Goal: Task Accomplishment & Management: Complete application form

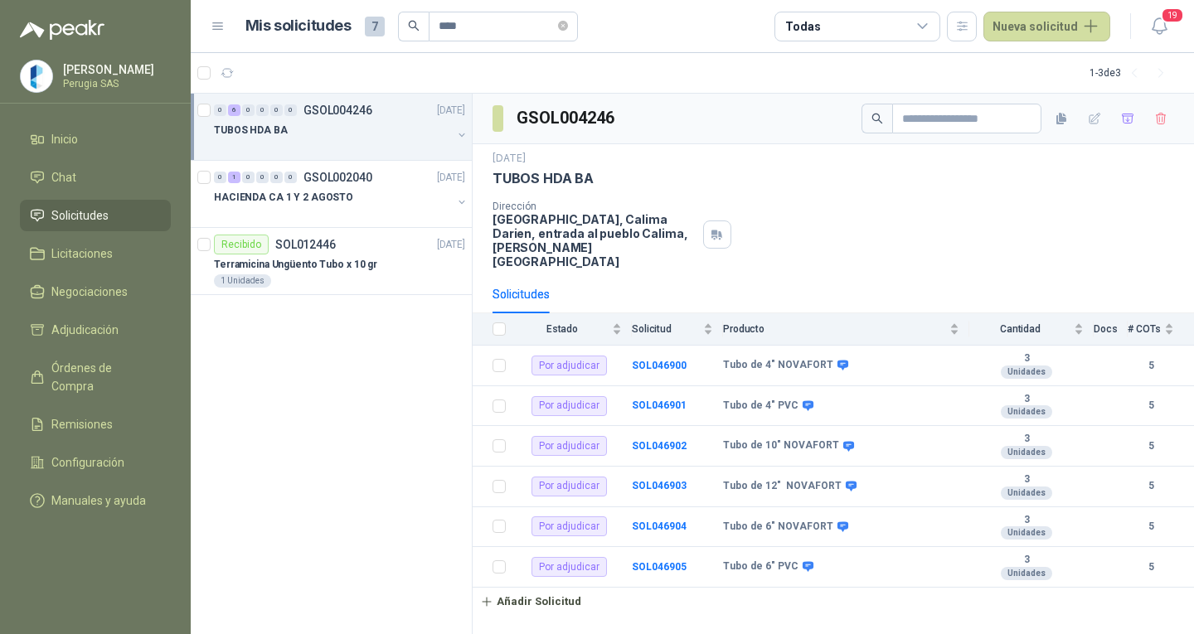
click at [61, 213] on span "Solicitudes" at bounding box center [79, 215] width 57 height 18
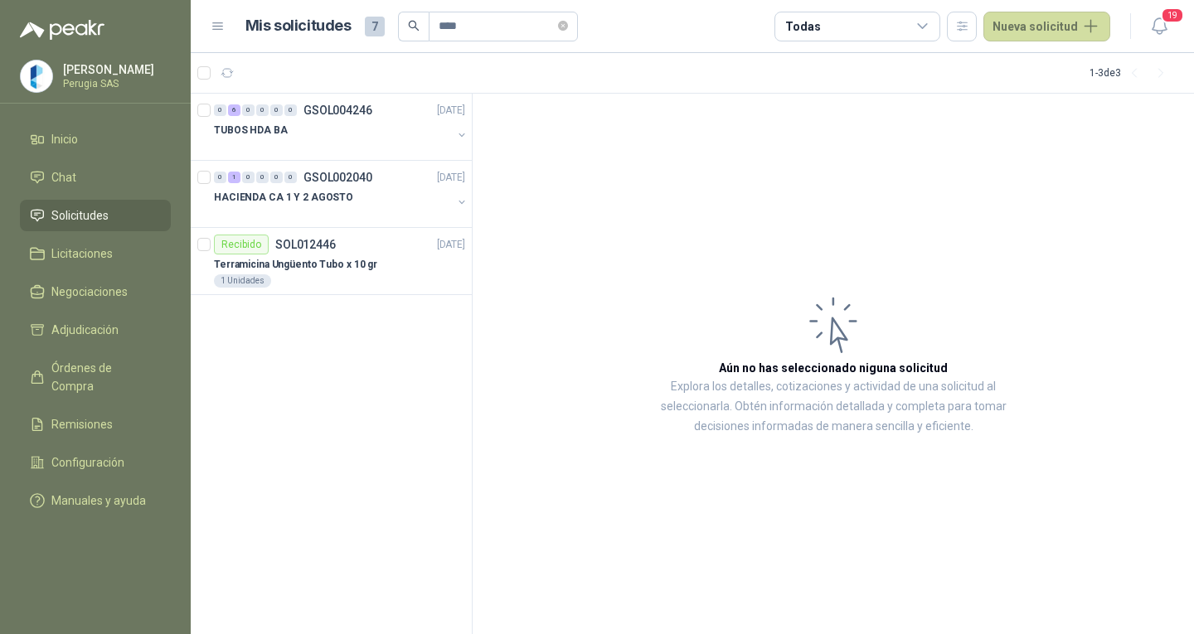
click at [74, 224] on span "Solicitudes" at bounding box center [79, 215] width 57 height 18
click at [568, 25] on icon "close-circle" at bounding box center [563, 26] width 10 height 10
click at [76, 155] on link "Inicio" at bounding box center [95, 140] width 151 height 32
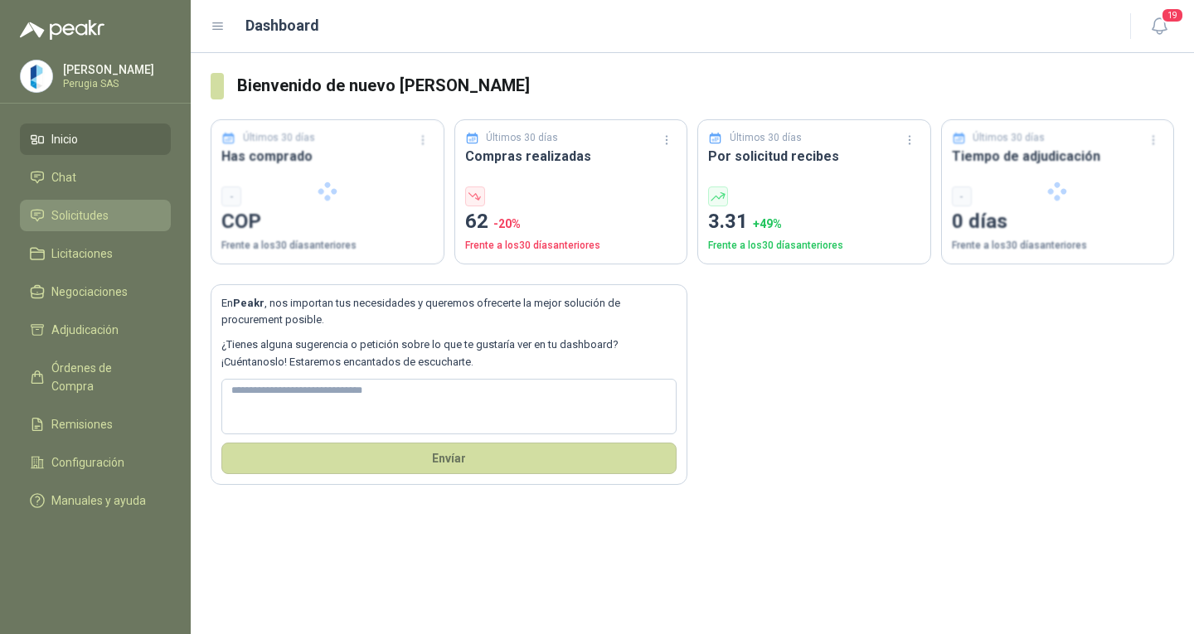
click at [82, 212] on span "Solicitudes" at bounding box center [79, 215] width 57 height 18
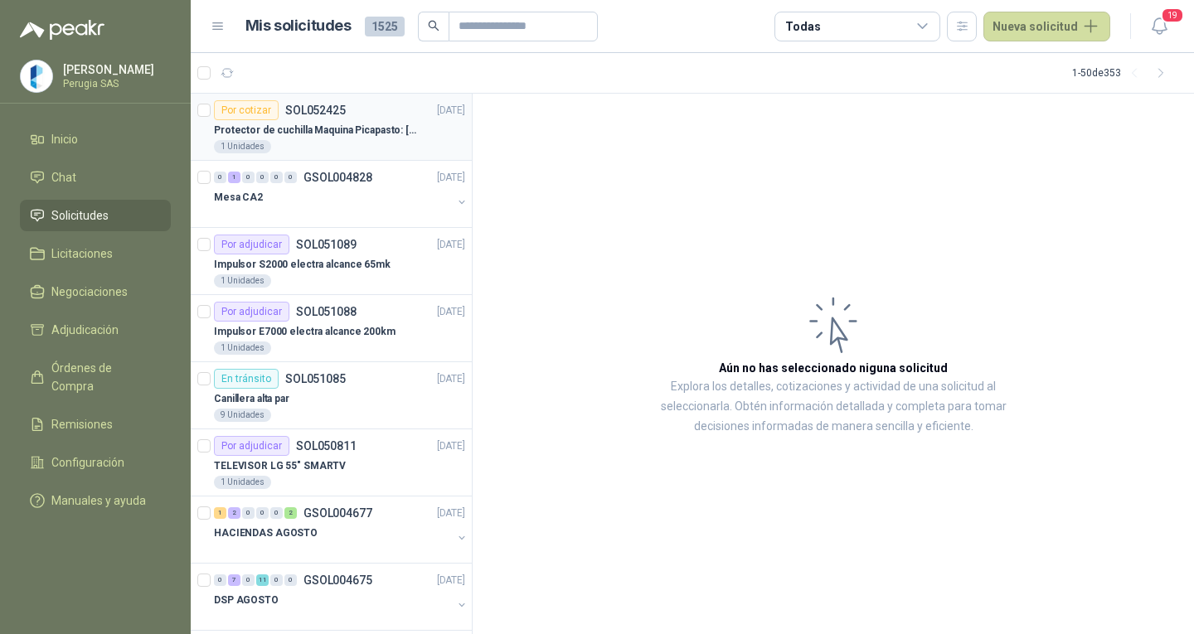
click at [302, 119] on div "Por cotizar SOL052425" at bounding box center [280, 110] width 132 height 20
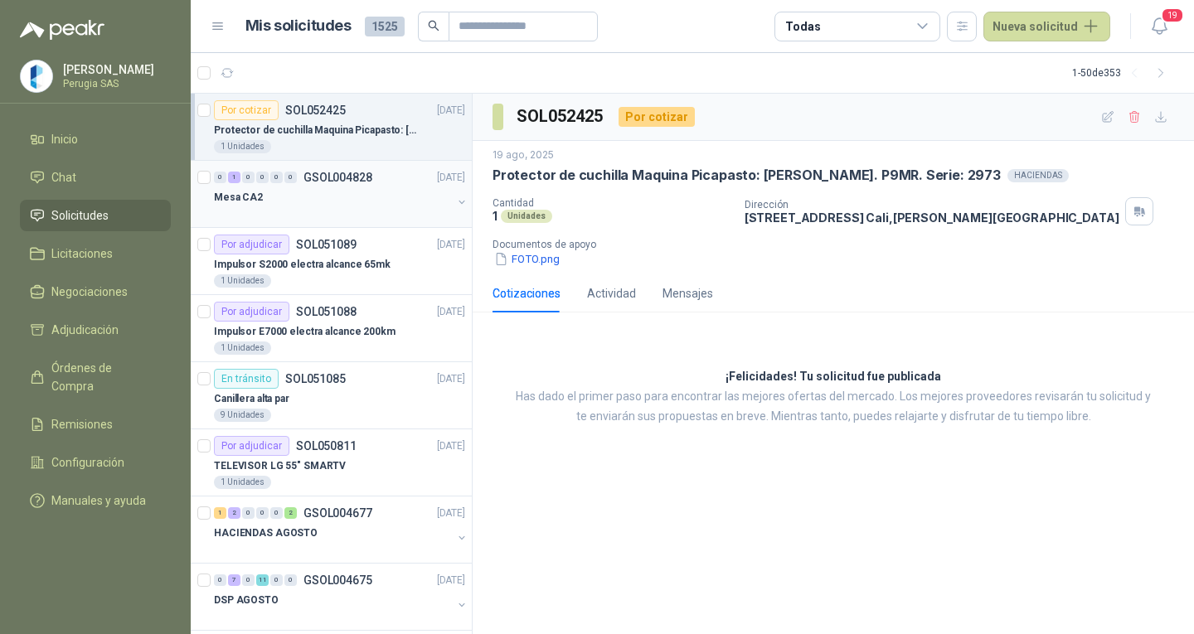
click at [373, 172] on div "0 1 0 0 0 0 GSOL004828 [DATE]" at bounding box center [341, 178] width 255 height 20
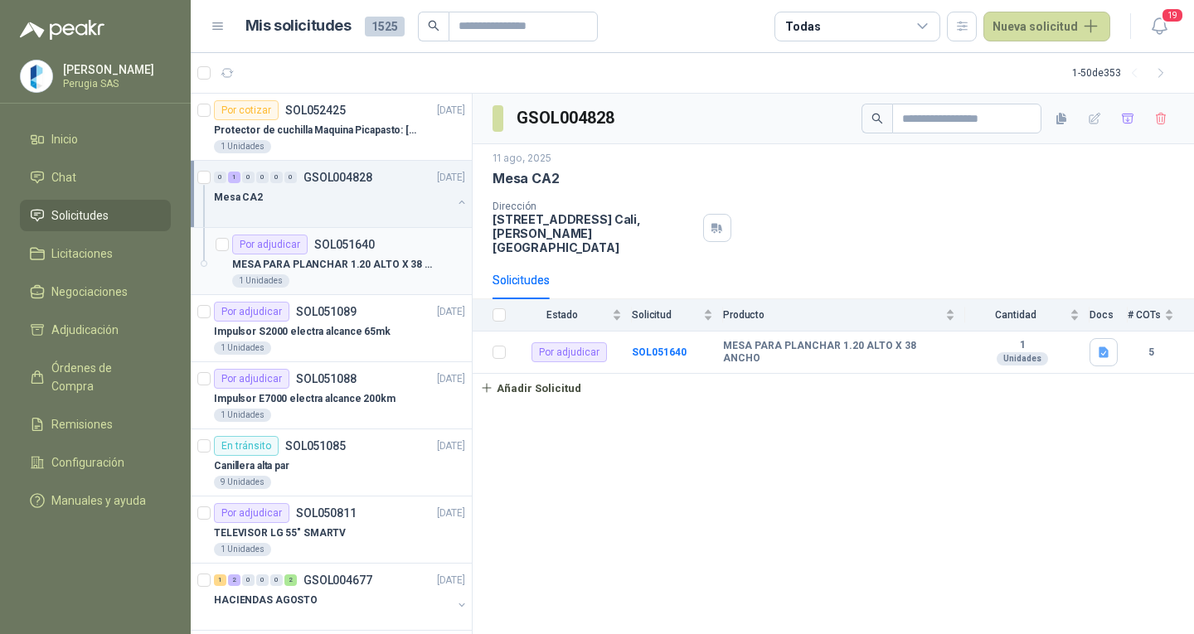
click at [304, 235] on article "Por adjudicar SOL051640 MESA PARA PLANCHAR 1.20 ALTO X 38 ANCHO 1 Unidades" at bounding box center [331, 261] width 281 height 67
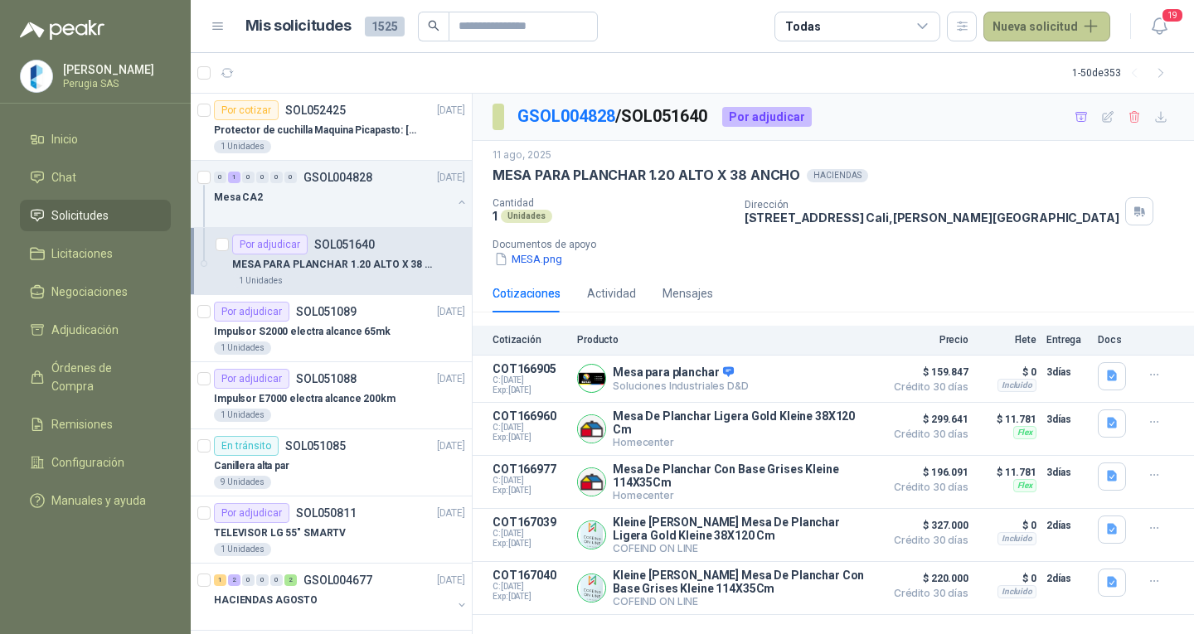
click at [1055, 27] on button "Nueva solicitud" at bounding box center [1047, 27] width 127 height 30
click at [1061, 68] on link "Solicitud" at bounding box center [1066, 66] width 141 height 29
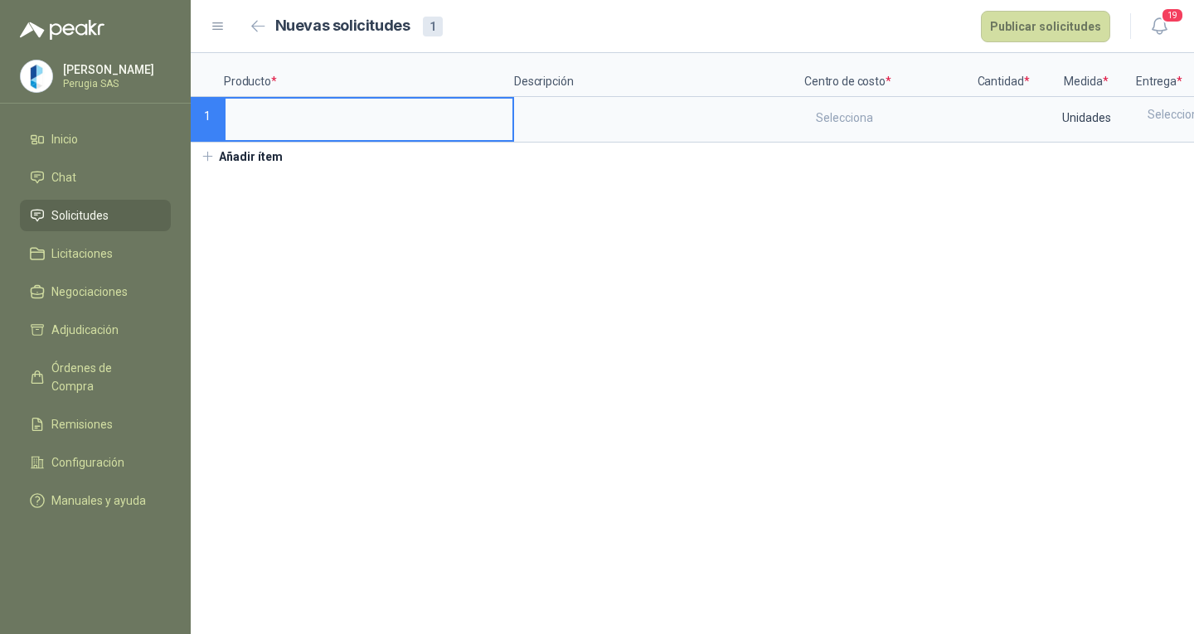
click at [290, 122] on input at bounding box center [369, 115] width 287 height 32
click at [837, 100] on div "Selecciona" at bounding box center [887, 118] width 163 height 38
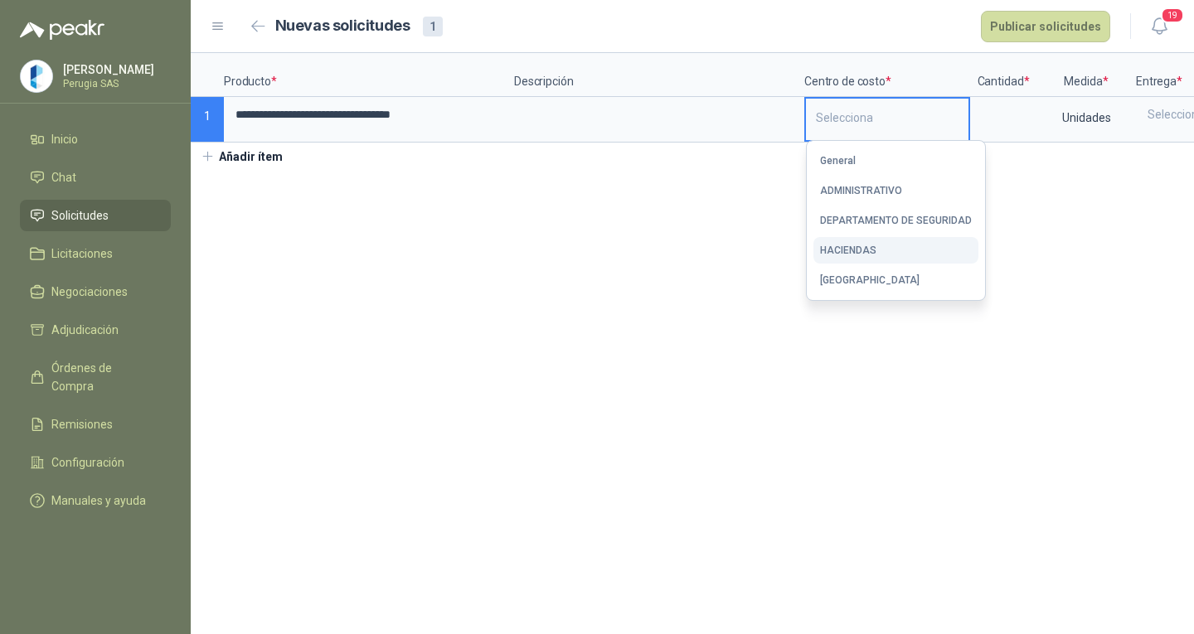
drag, startPoint x: 862, startPoint y: 244, endPoint x: 965, endPoint y: 171, distance: 126.1
click at [862, 245] on div "HACIENDAS" at bounding box center [848, 251] width 56 height 12
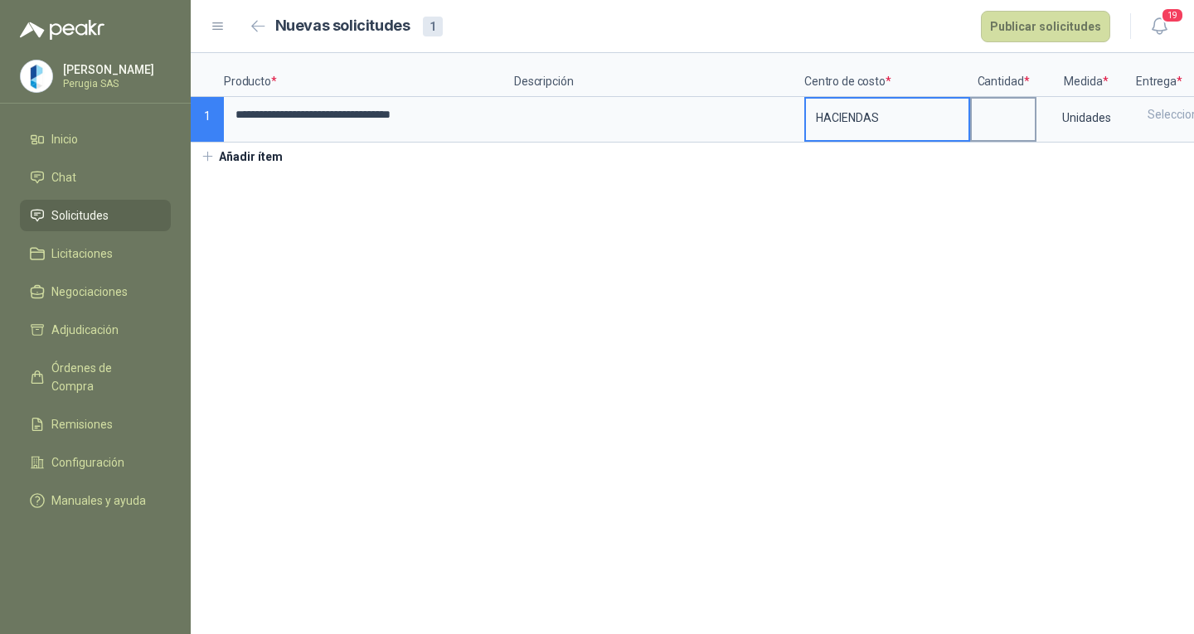
click at [991, 128] on input at bounding box center [1003, 115] width 63 height 32
type input "*"
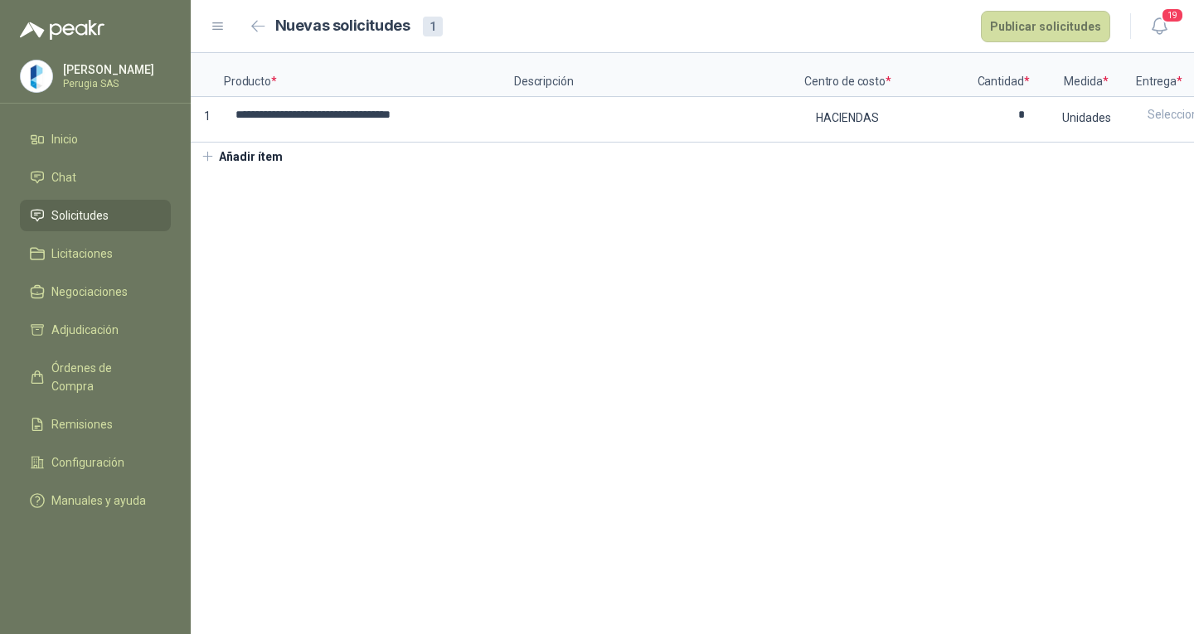
click at [955, 156] on div "**********" at bounding box center [692, 111] width 1003 height 117
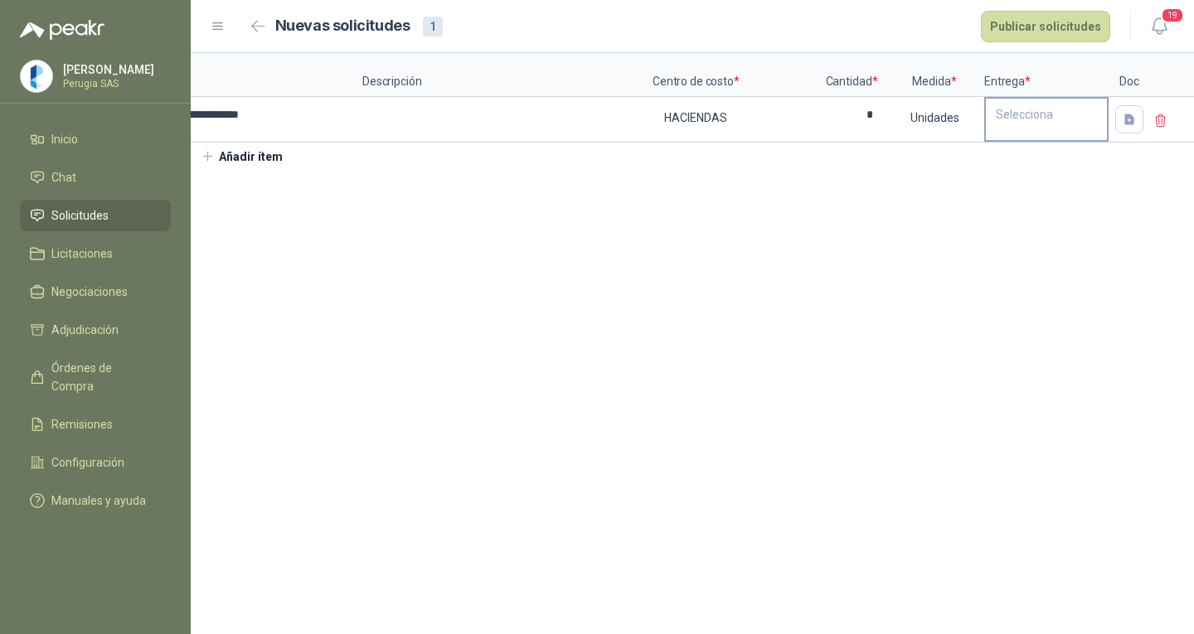
click at [984, 122] on div "Selecciona" at bounding box center [1046, 120] width 124 height 46
click at [1018, 121] on div "Selecciona" at bounding box center [1046, 115] width 121 height 32
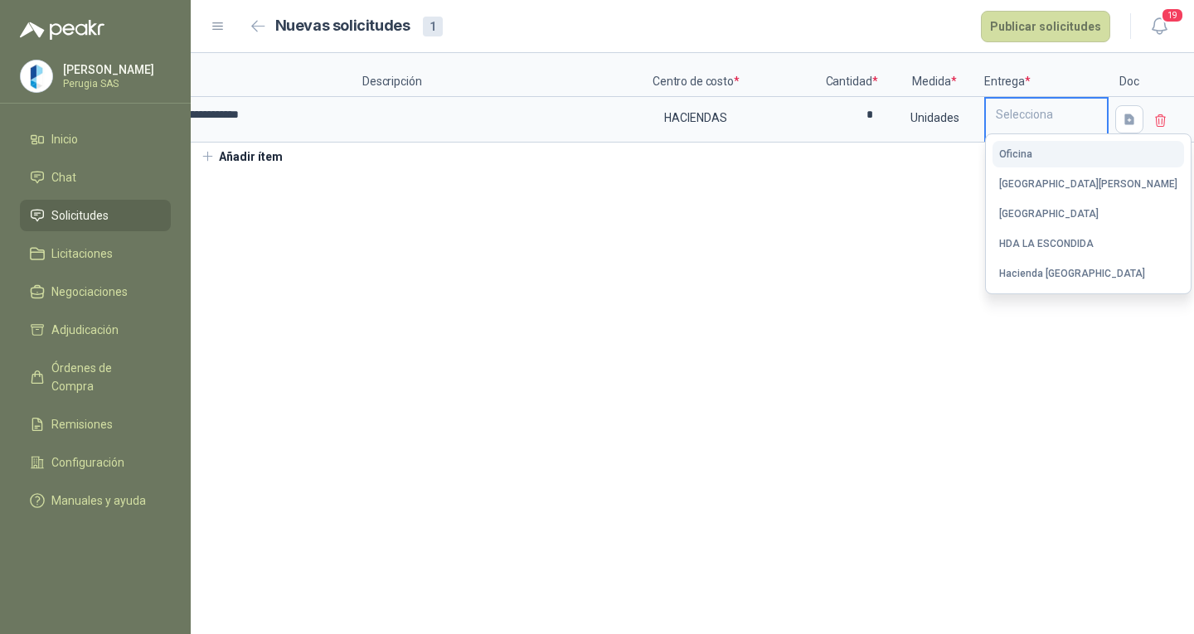
click at [1029, 143] on button "Oficina" at bounding box center [1089, 154] width 192 height 27
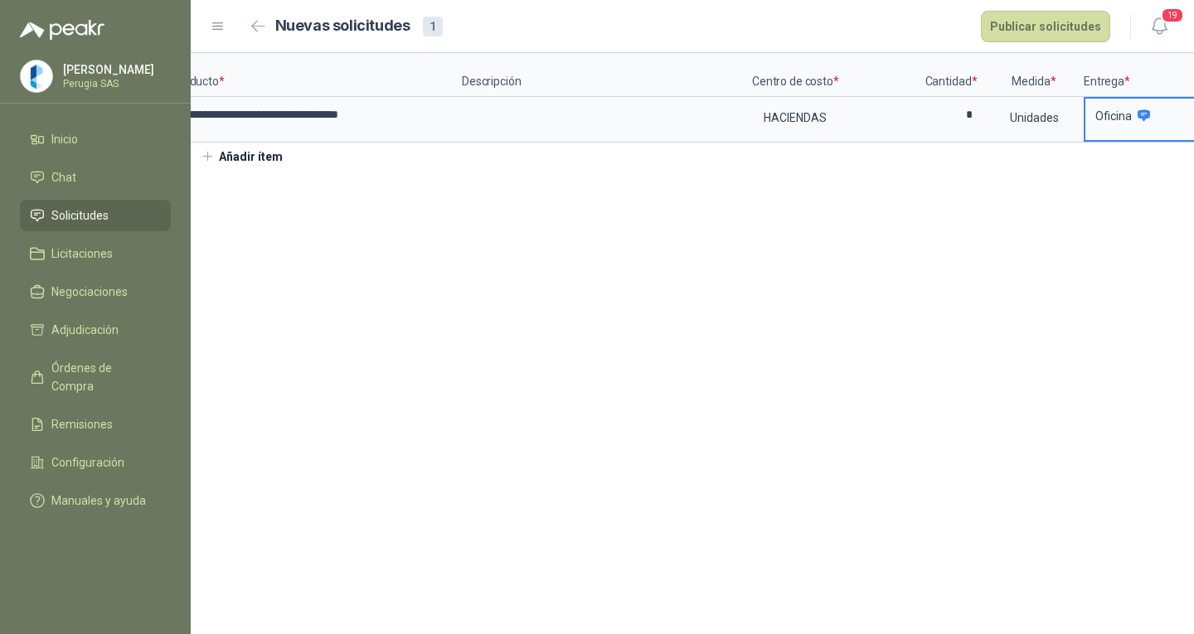
scroll to position [0, 0]
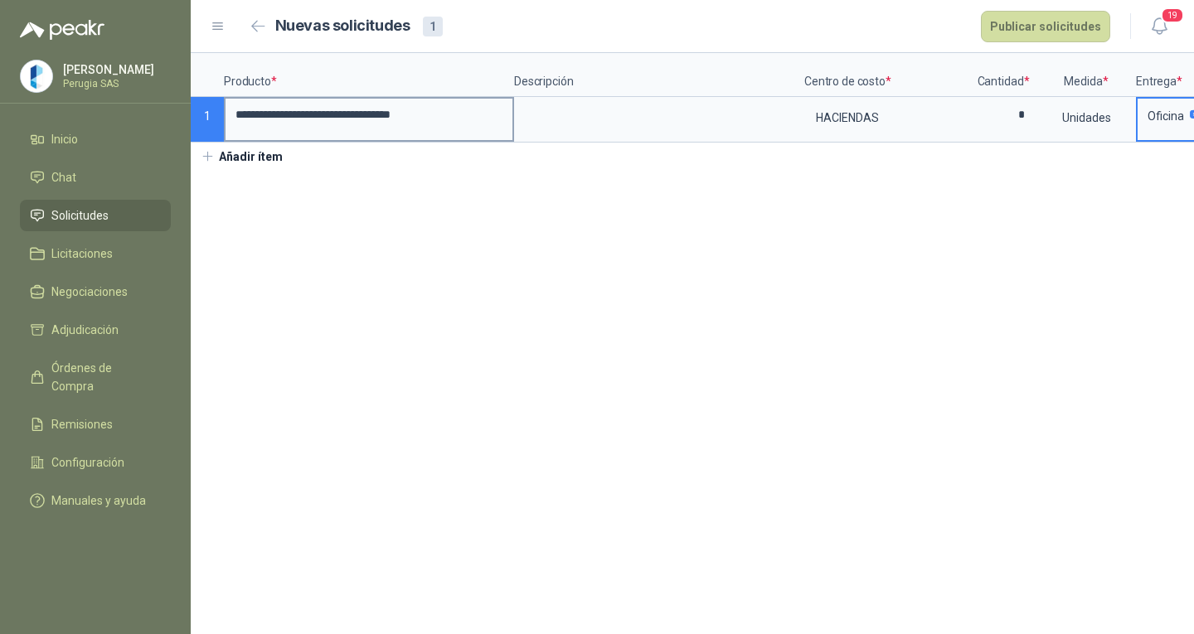
click at [402, 118] on input "**********" at bounding box center [369, 115] width 287 height 32
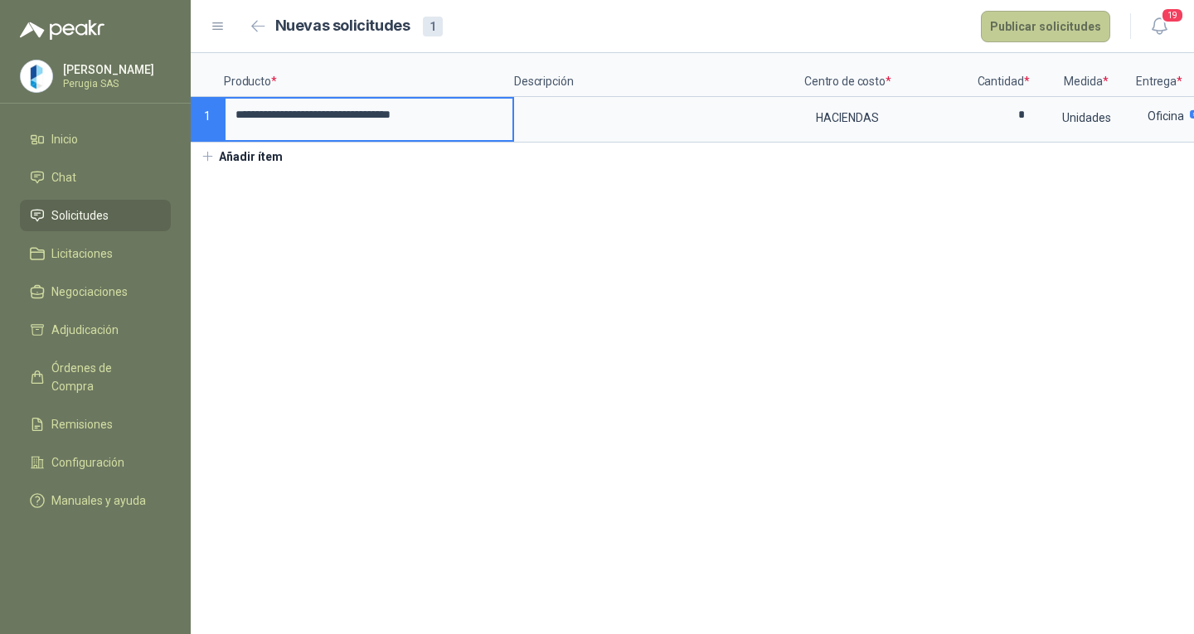
click at [1058, 19] on button "Publicar solicitudes" at bounding box center [1045, 27] width 129 height 32
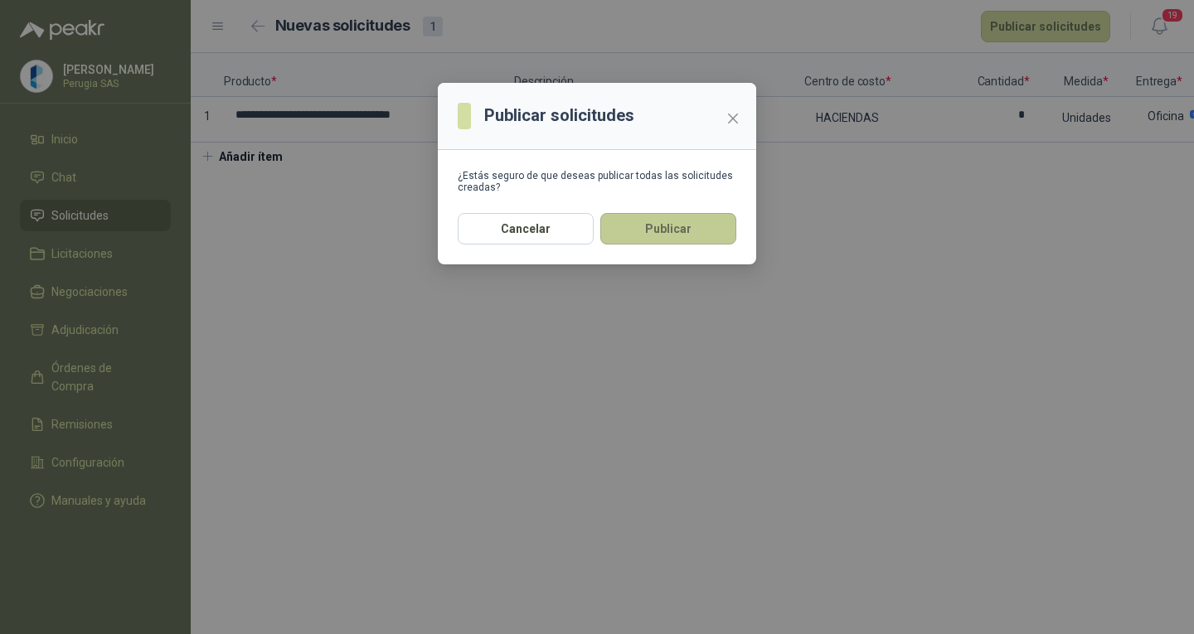
click at [672, 237] on button "Publicar" at bounding box center [668, 229] width 136 height 32
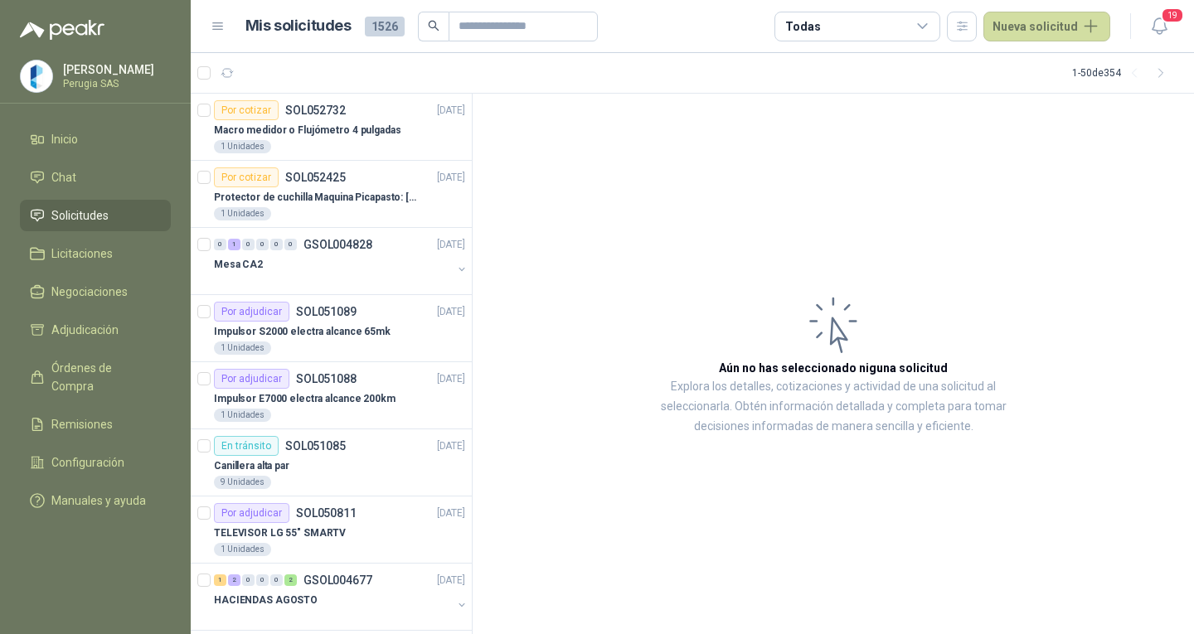
click at [79, 219] on span "Solicitudes" at bounding box center [79, 215] width 57 height 18
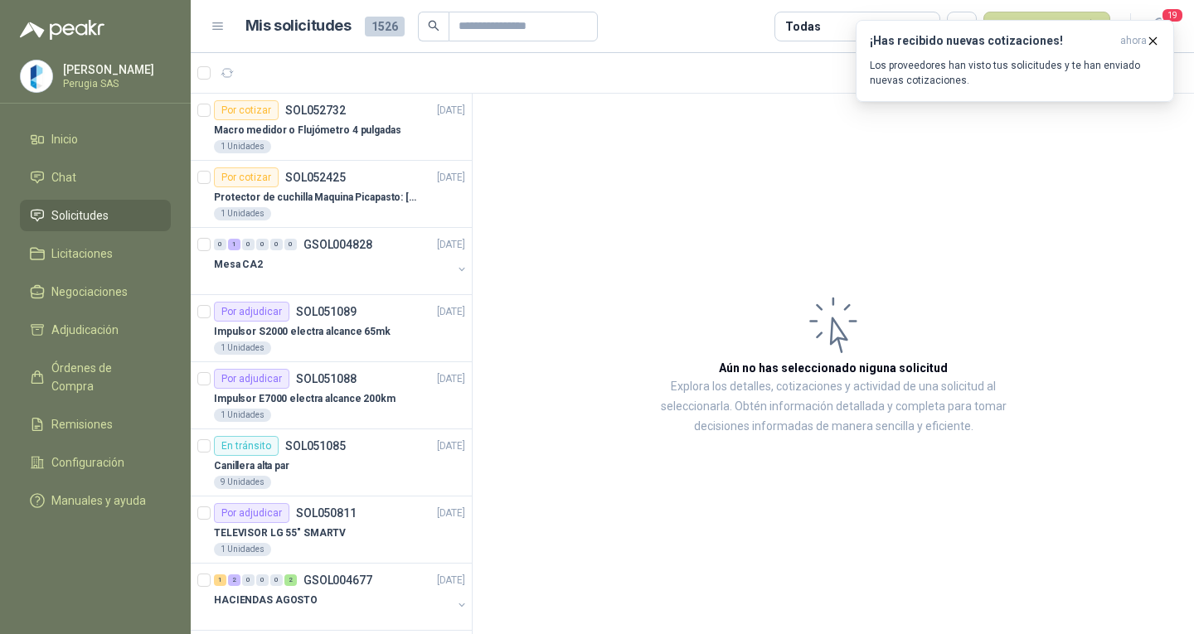
click at [73, 221] on span "Solicitudes" at bounding box center [79, 215] width 57 height 18
click at [72, 221] on span "Solicitudes" at bounding box center [79, 215] width 57 height 18
click at [1000, 73] on p "Los proveedores han visto tus solicitudes y te han enviado nuevas cotizaciones." at bounding box center [1015, 73] width 290 height 30
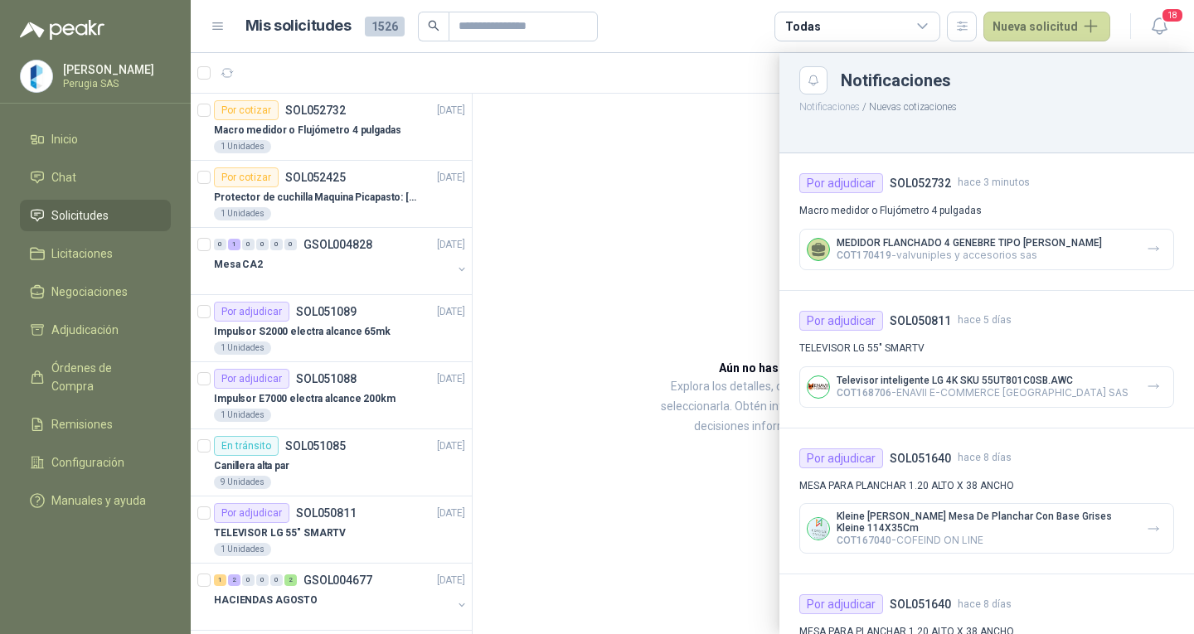
click at [614, 365] on div at bounding box center [692, 343] width 1003 height 581
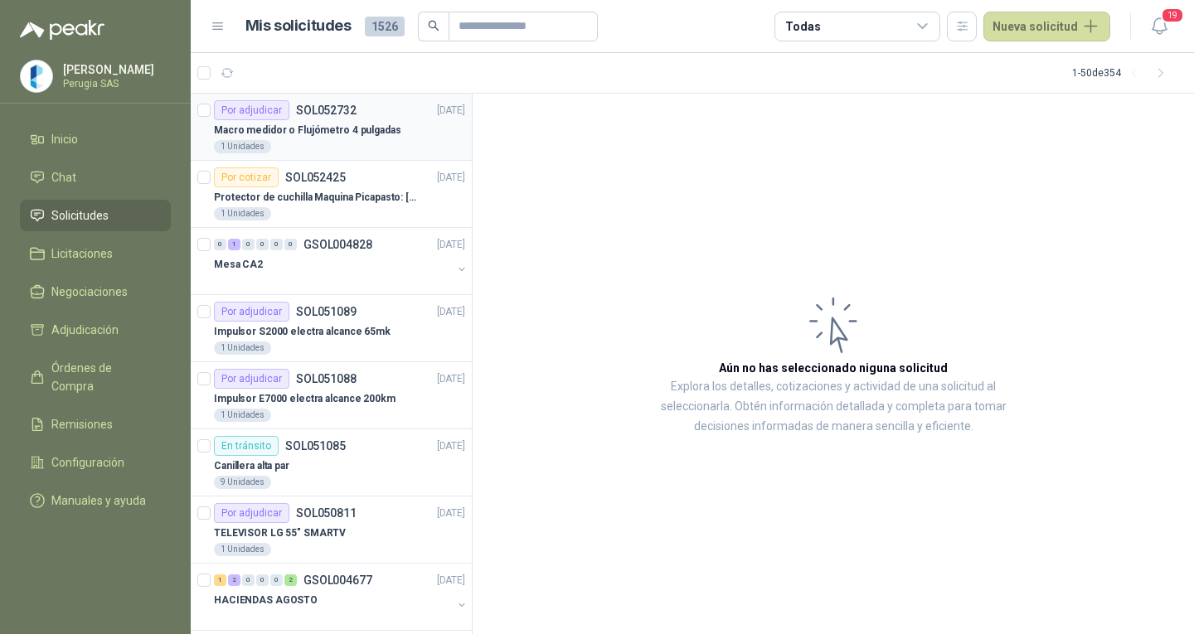
click at [291, 125] on p "Macro medidor o Flujómetro 4 pulgadas" at bounding box center [307, 131] width 187 height 16
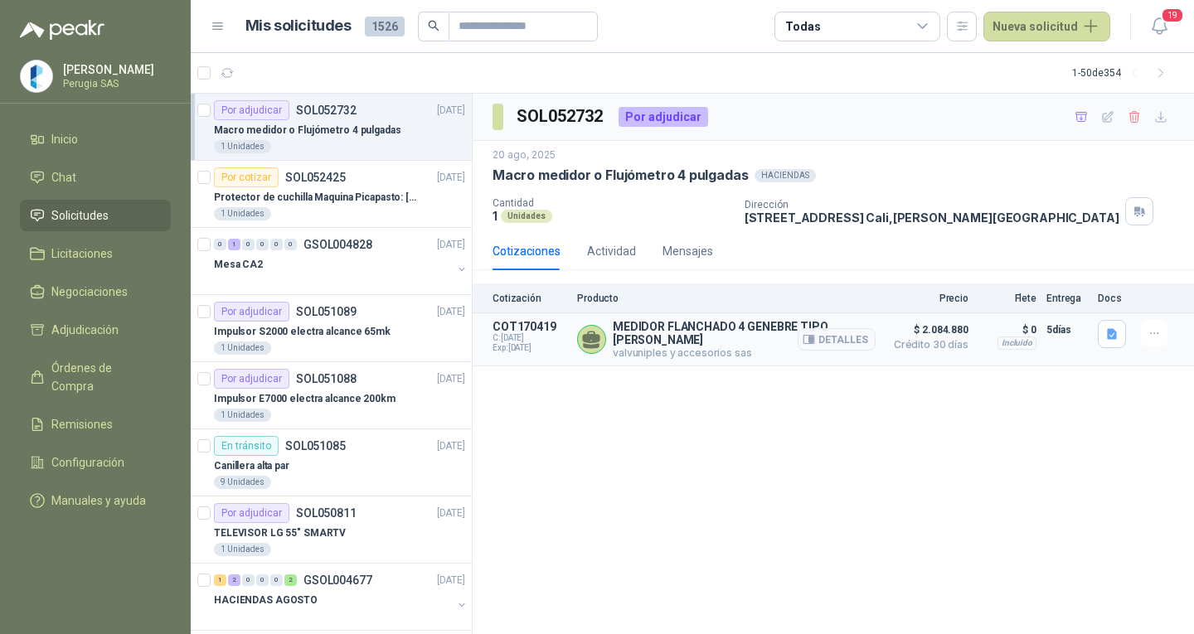
click at [661, 338] on p "MEDIDOR FLANCHADO 4 GENEBRE TIPO [PERSON_NAME]" at bounding box center [744, 333] width 263 height 27
click at [1129, 333] on div at bounding box center [1114, 339] width 33 height 39
click at [1105, 332] on icon "button" at bounding box center [1112, 335] width 14 height 14
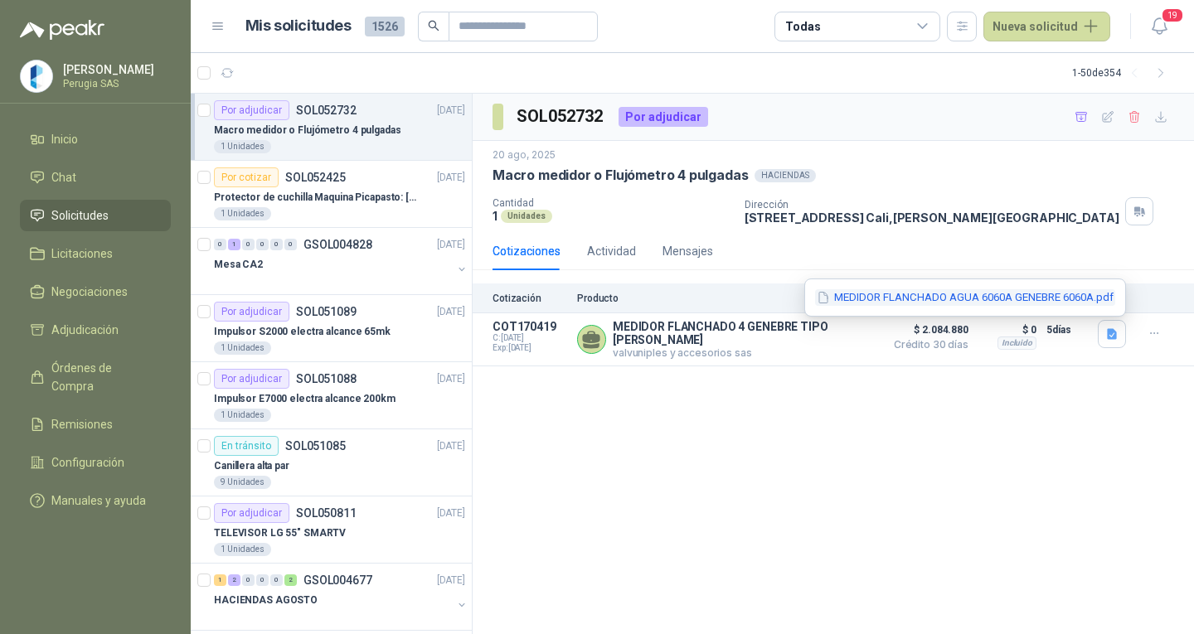
click at [1022, 294] on button "MEDIDOR FLANCHADO AGUA 6060A GENEBRE 6060A.pdf" at bounding box center [965, 297] width 300 height 17
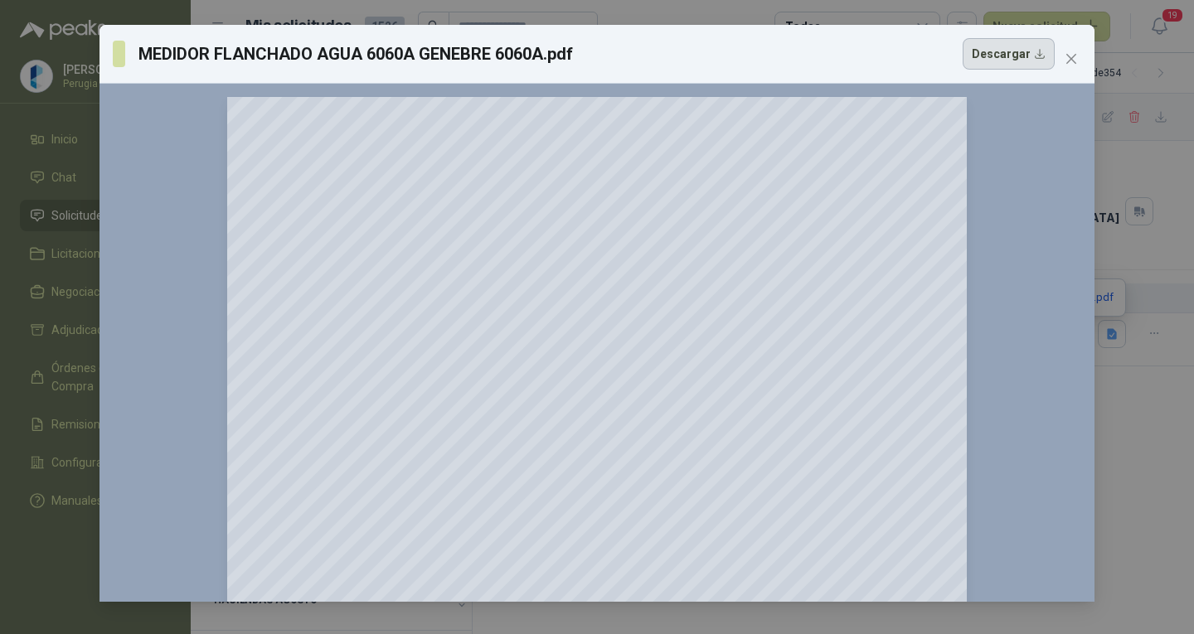
click at [1026, 47] on button "Descargar" at bounding box center [1009, 54] width 92 height 32
click at [1074, 54] on icon "close" at bounding box center [1071, 58] width 13 height 13
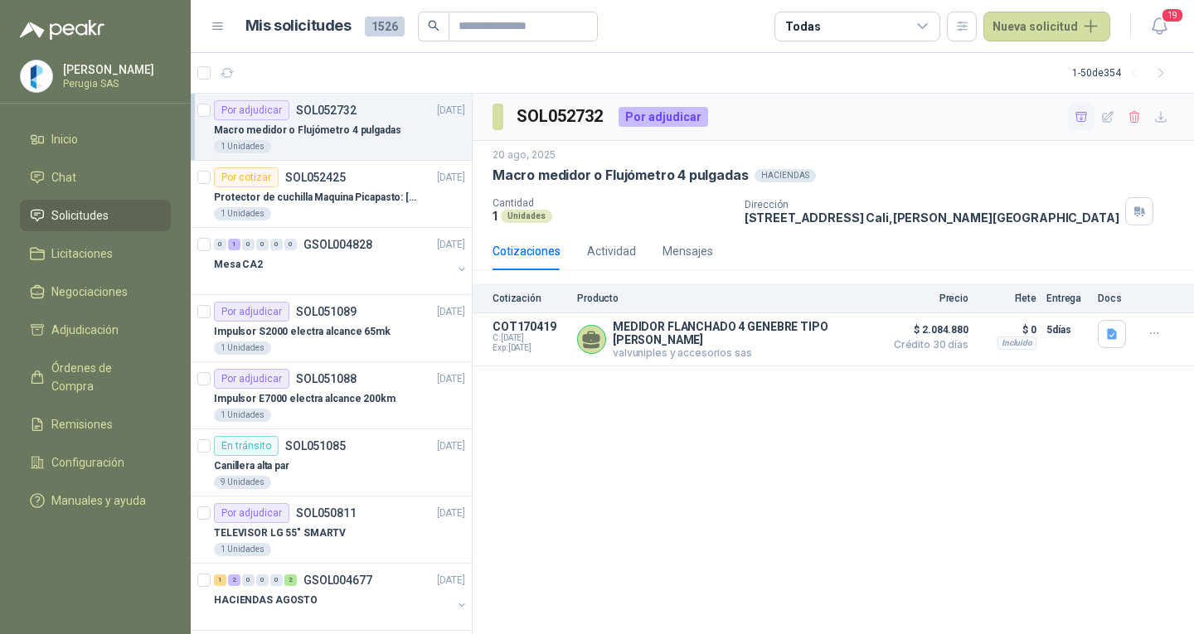
click at [1081, 121] on icon "button" at bounding box center [1082, 116] width 12 height 9
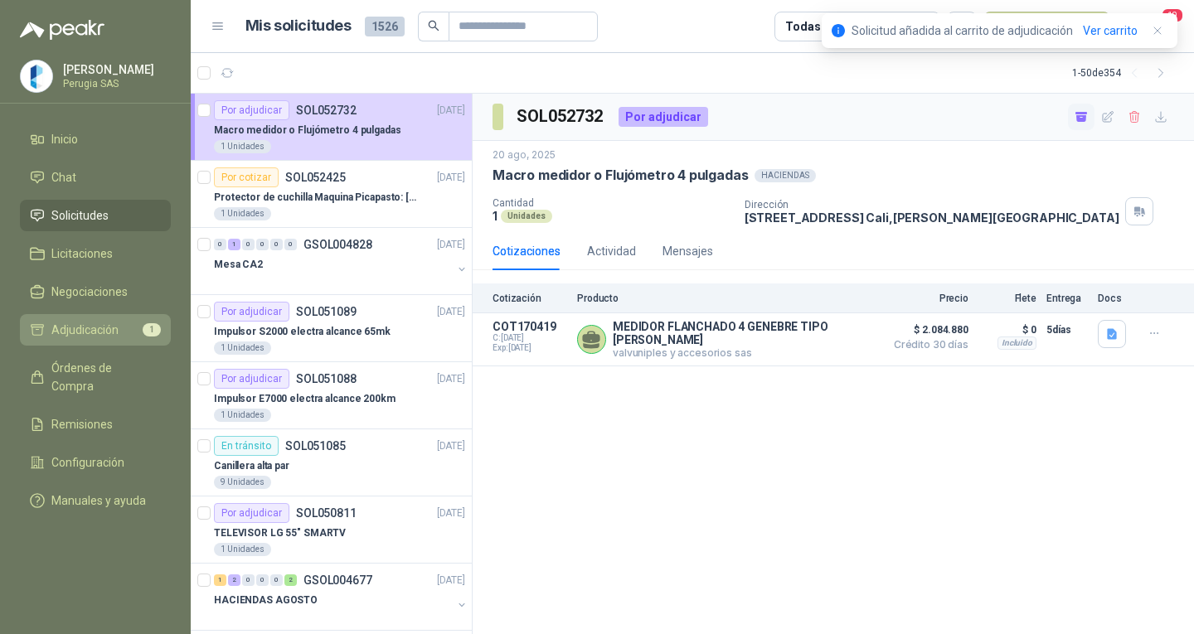
click at [104, 324] on span "Adjudicación" at bounding box center [84, 330] width 67 height 18
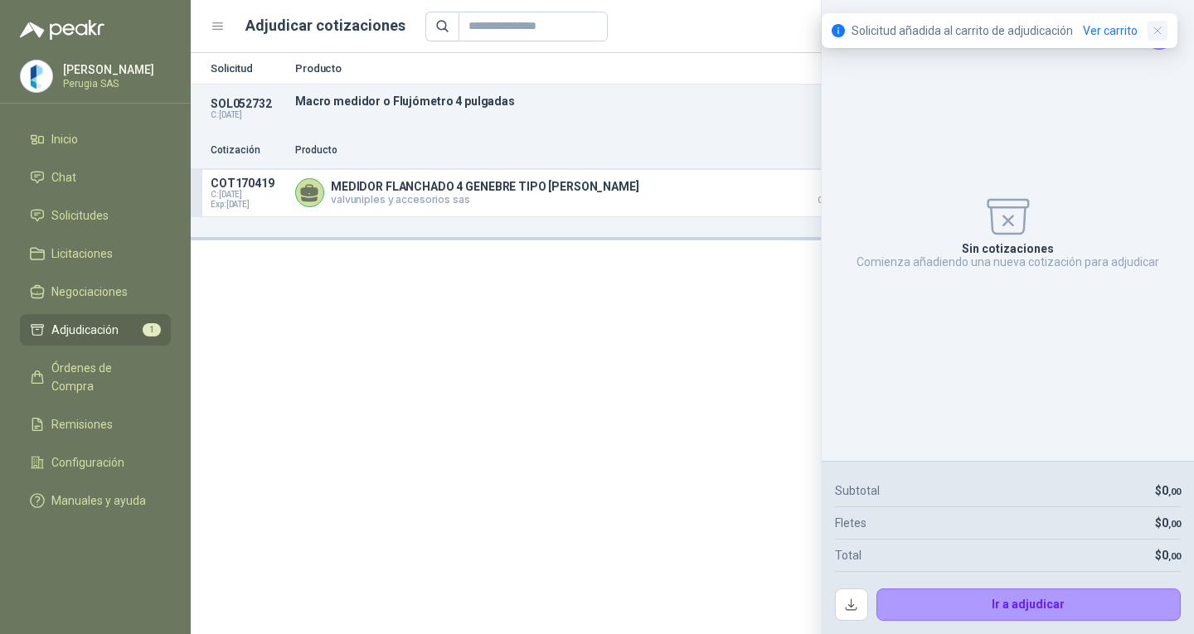
click at [1158, 35] on icon "button" at bounding box center [1158, 31] width 14 height 14
click at [1165, 36] on icon "Cerrar" at bounding box center [1159, 35] width 21 height 21
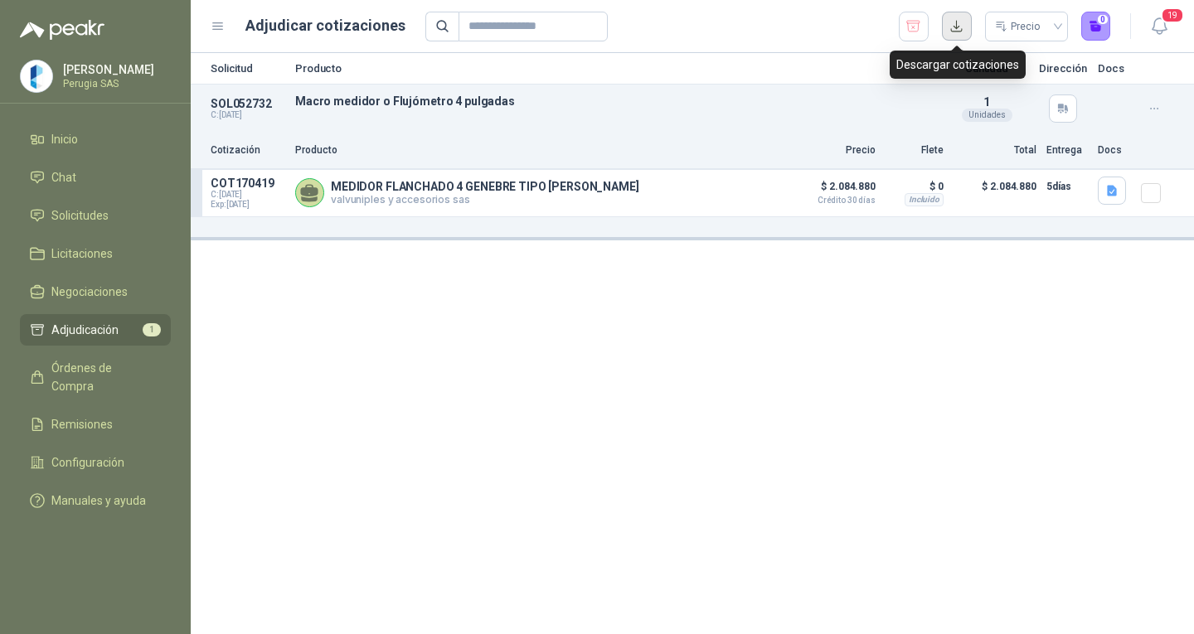
click at [958, 24] on button "button" at bounding box center [957, 27] width 30 height 30
click at [93, 332] on span "Adjudicación" at bounding box center [84, 330] width 67 height 18
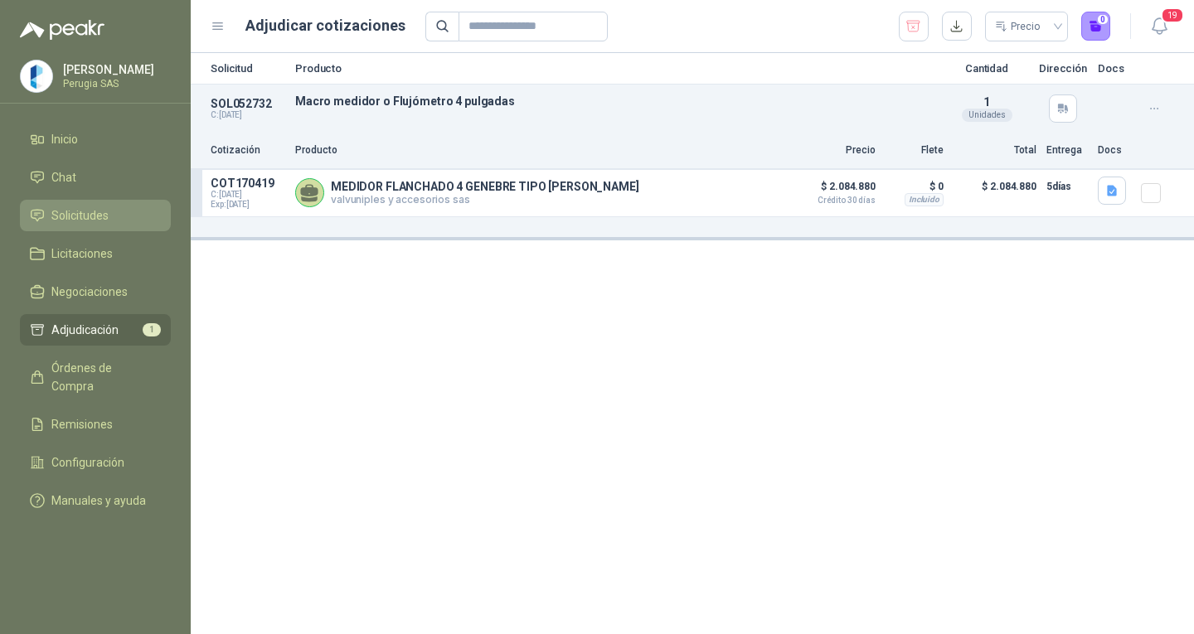
click at [73, 215] on span "Solicitudes" at bounding box center [79, 215] width 57 height 18
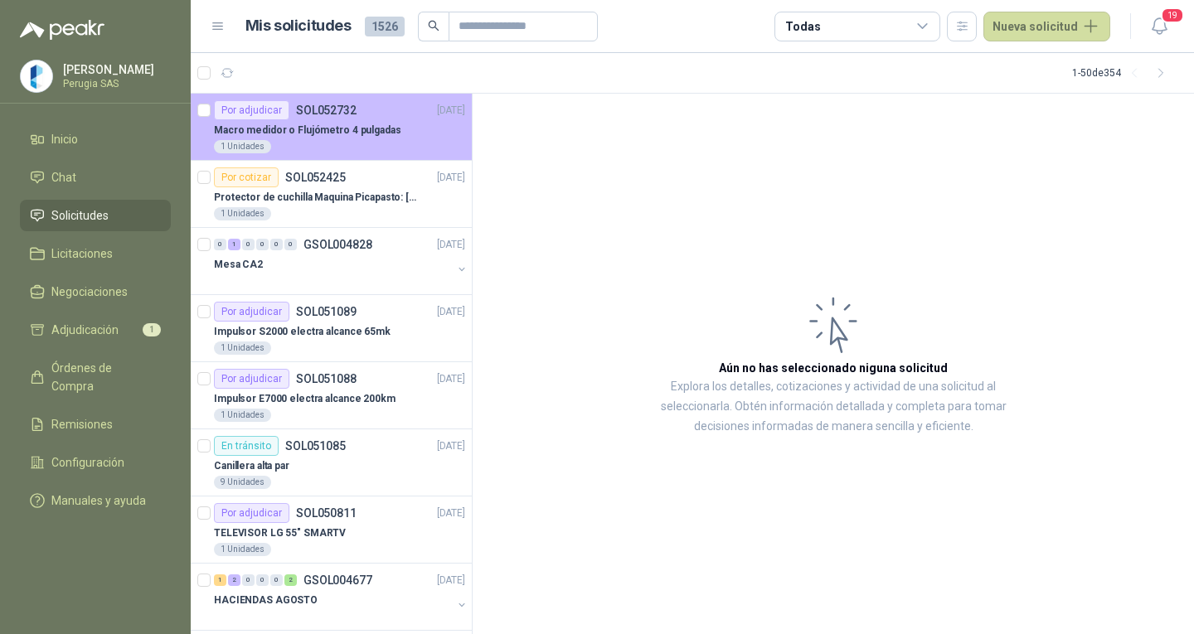
click at [340, 124] on p "Macro medidor o Flujómetro 4 pulgadas" at bounding box center [307, 131] width 187 height 16
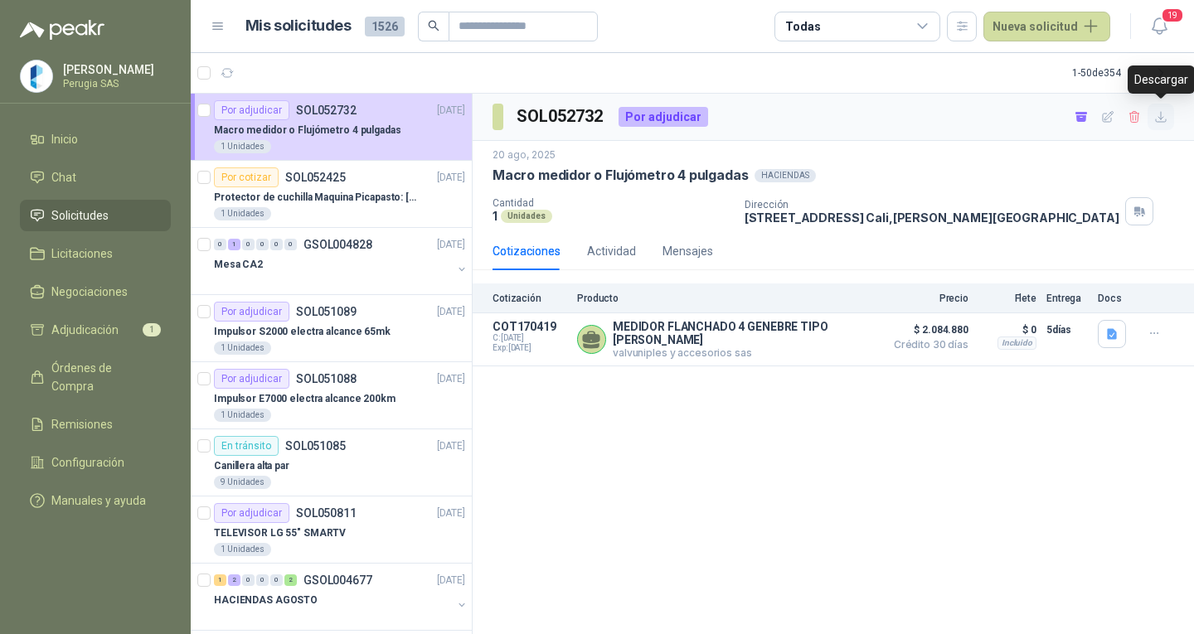
click at [1165, 116] on icon "button" at bounding box center [1161, 117] width 14 height 14
